Goal: Task Accomplishment & Management: Manage account settings

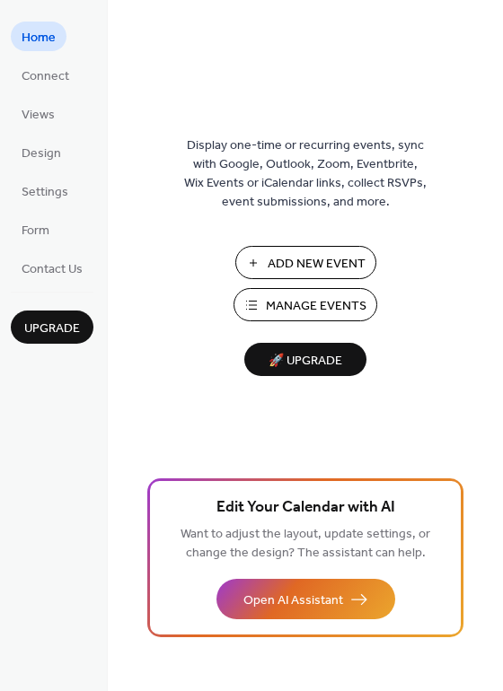
click at [303, 305] on span "Manage Events" at bounding box center [316, 306] width 101 height 19
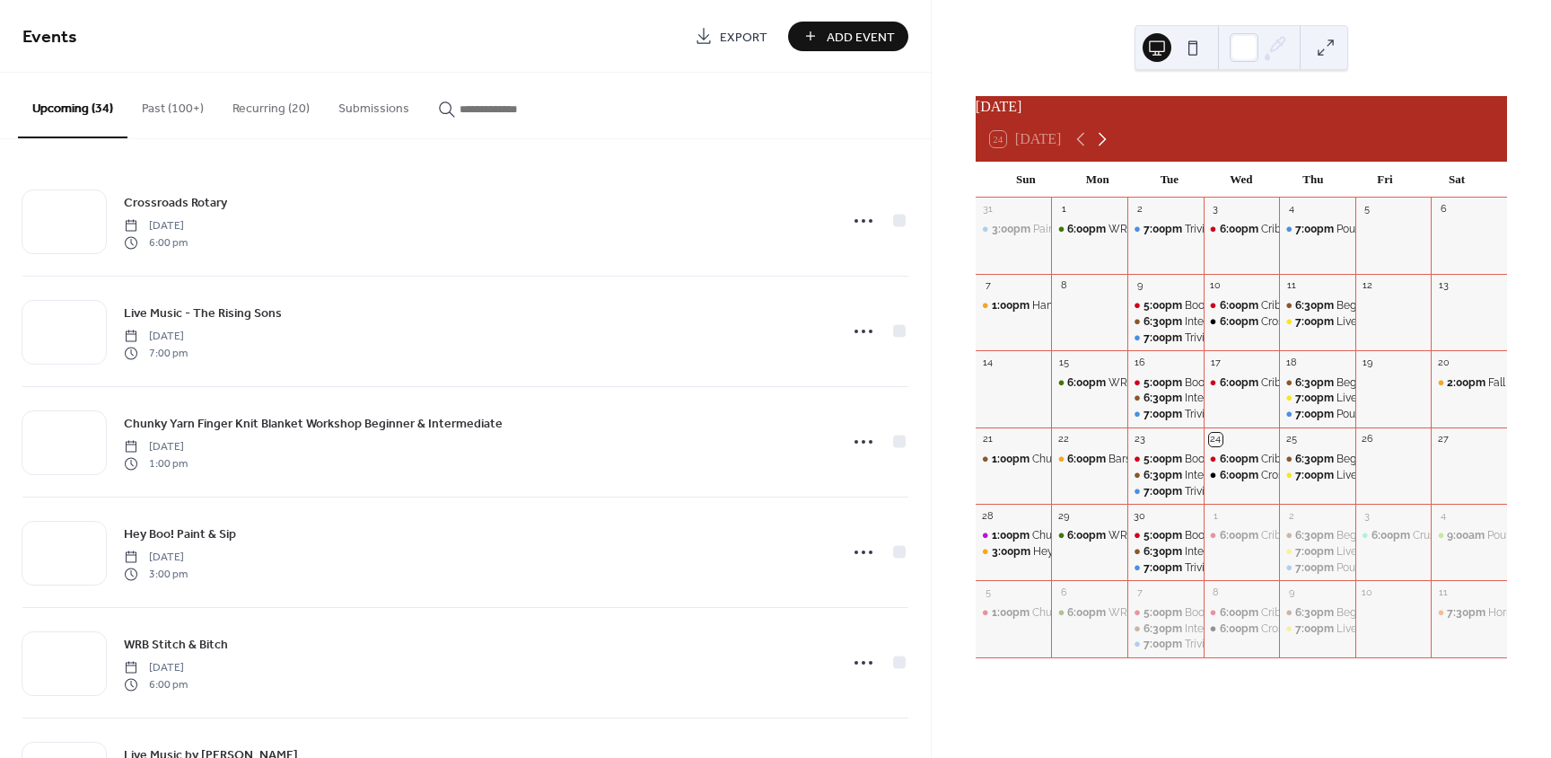
click at [1101, 150] on icon at bounding box center [1103, 139] width 22 height 22
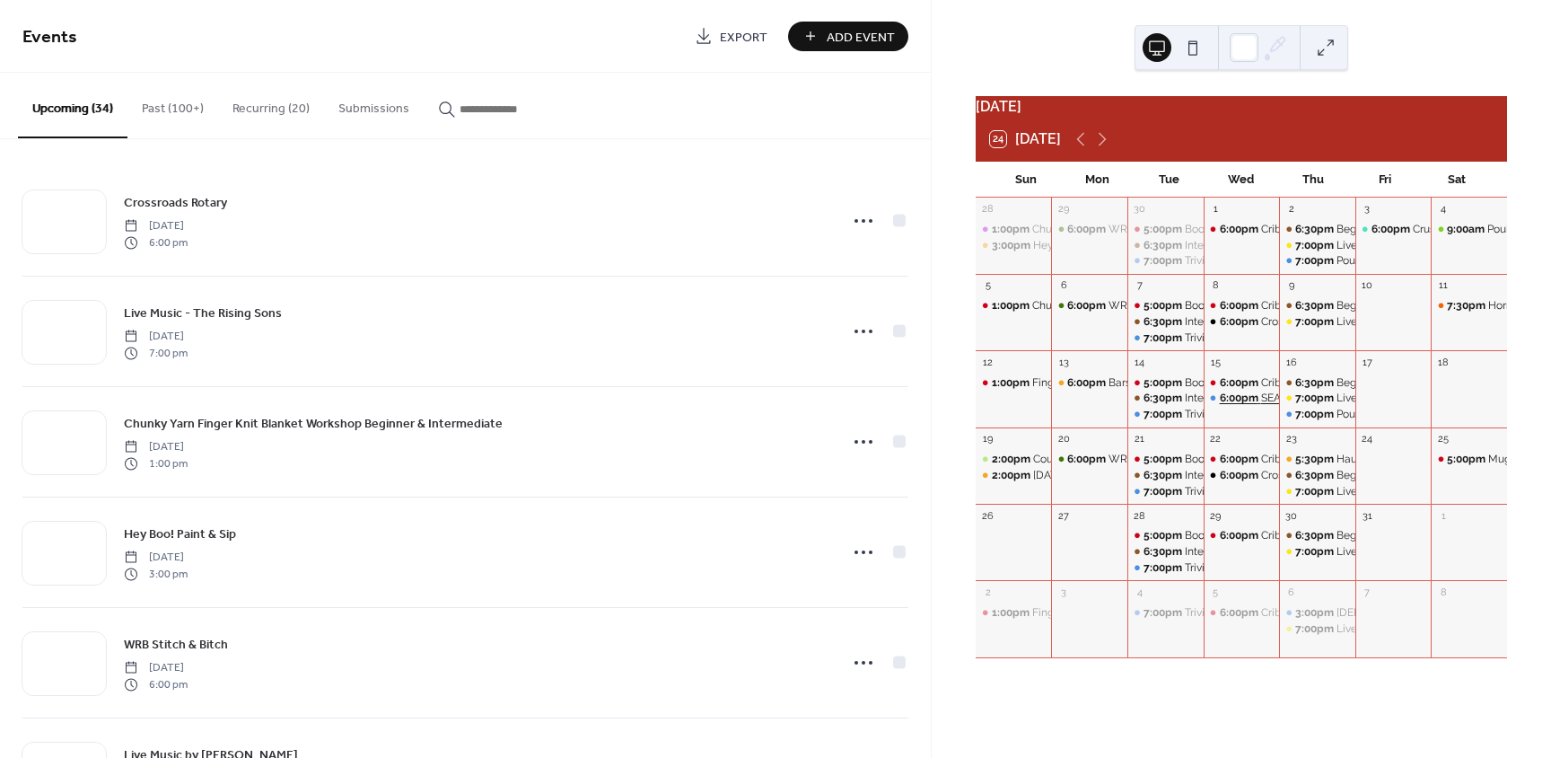
click at [1249, 406] on span "6:00pm" at bounding box center [1240, 398] width 41 height 15
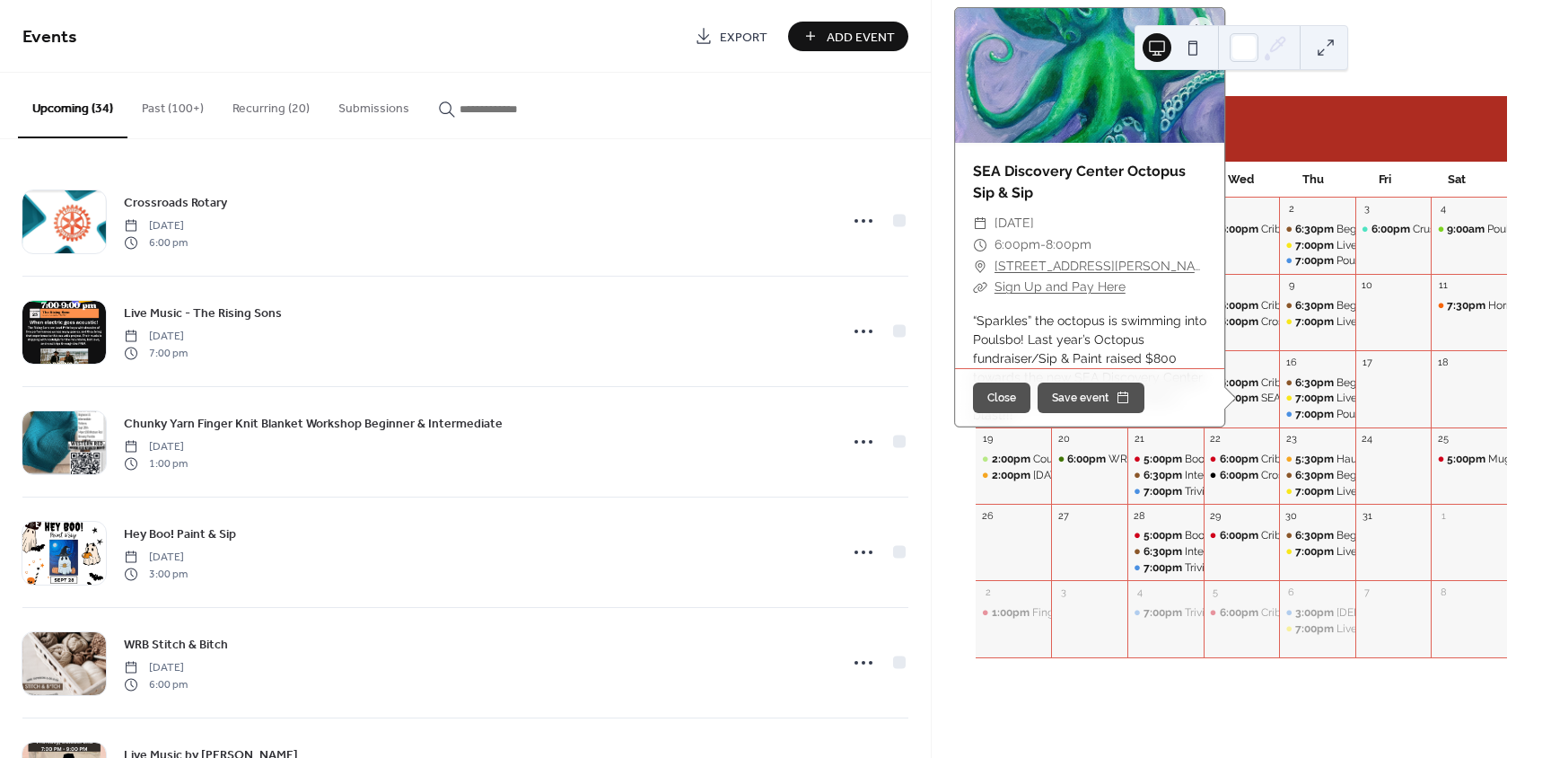
click at [1480, 90] on div "[DATE] 24 [DATE] Sun Mon Tue Wed Thu Fri Sat 28 1:00pm Chunky Yarn Finger Knit …" at bounding box center [1241, 379] width 619 height 758
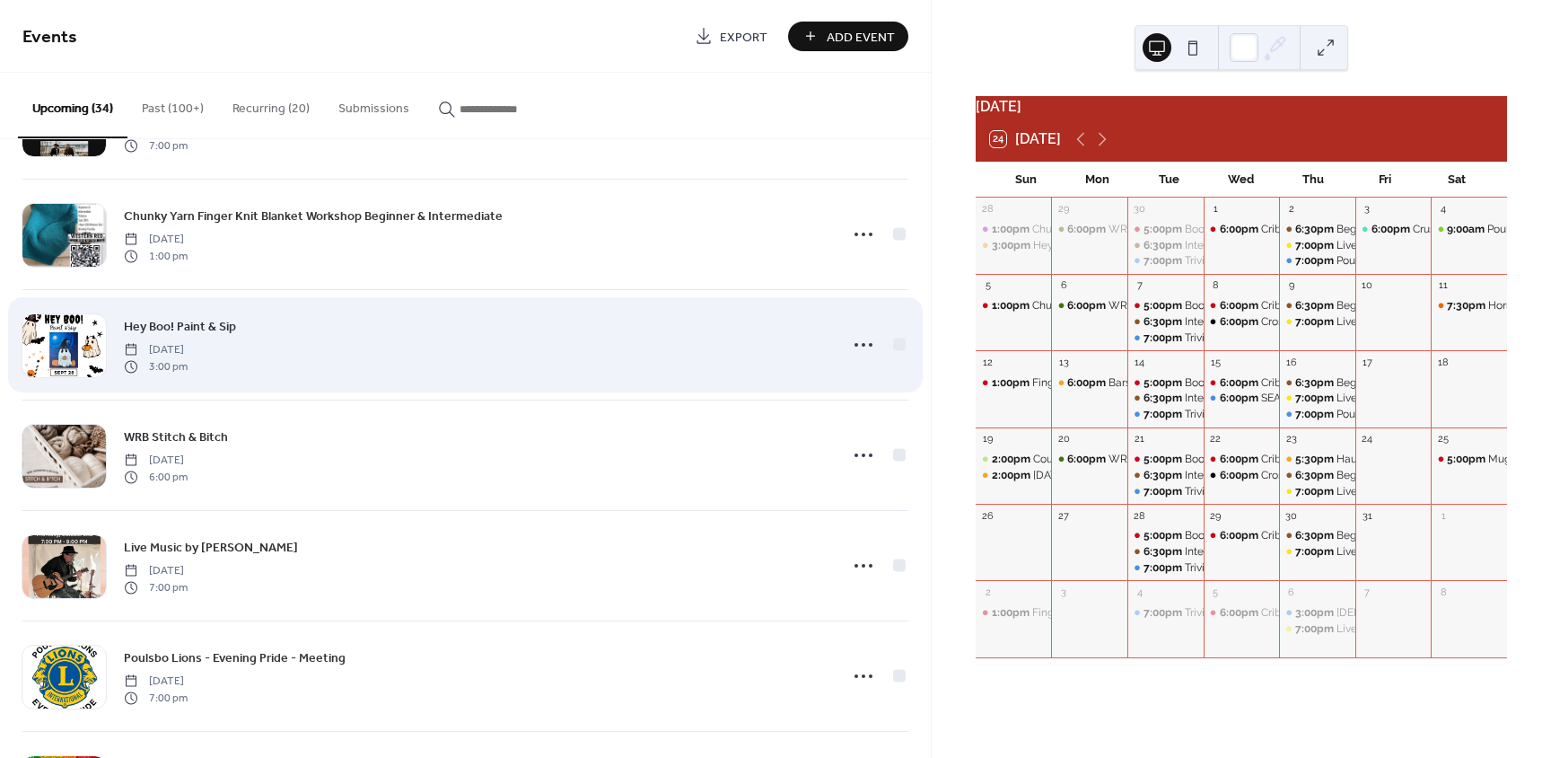
scroll to position [208, 0]
